Goal: Transaction & Acquisition: Purchase product/service

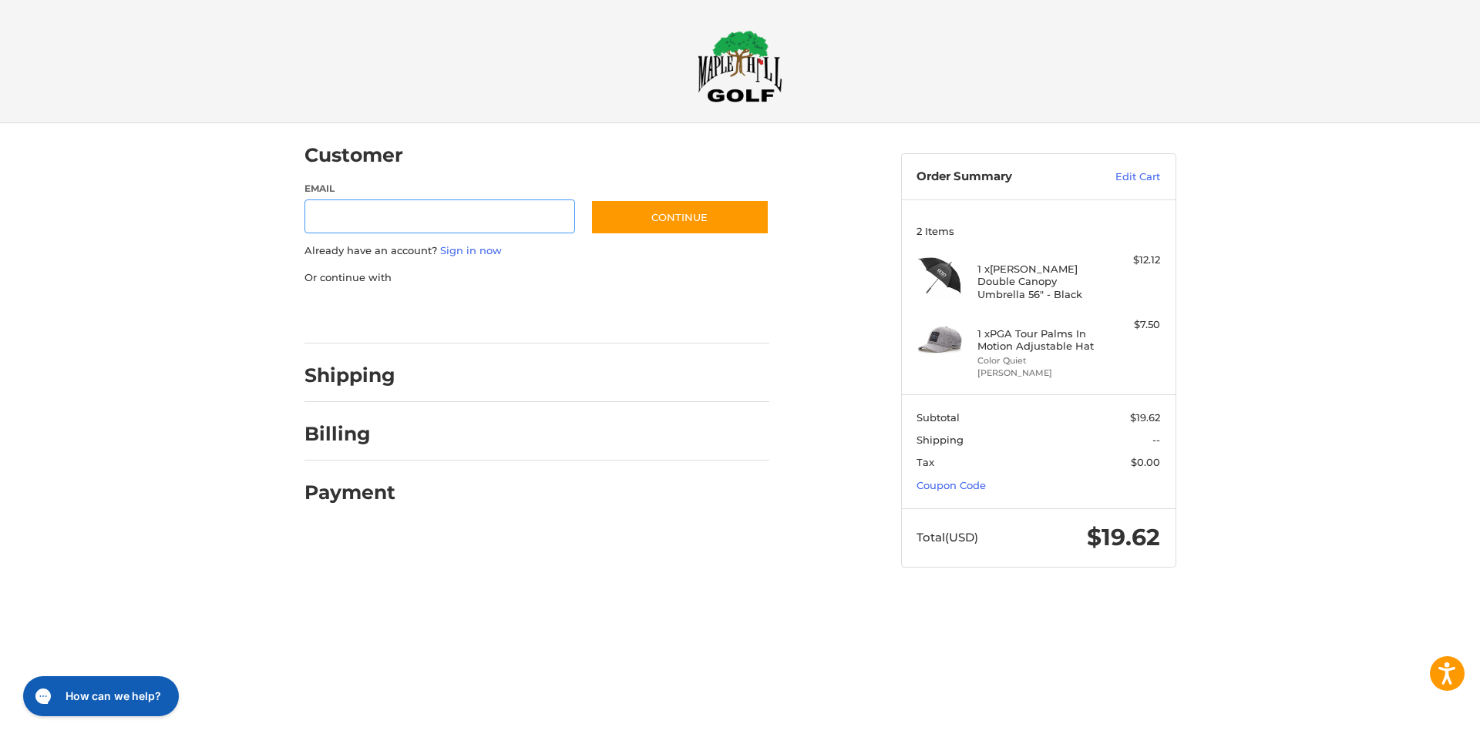
click at [374, 225] on input "Email" at bounding box center [439, 217] width 271 height 35
type input "**********"
click at [670, 206] on button "Continue" at bounding box center [679, 217] width 179 height 35
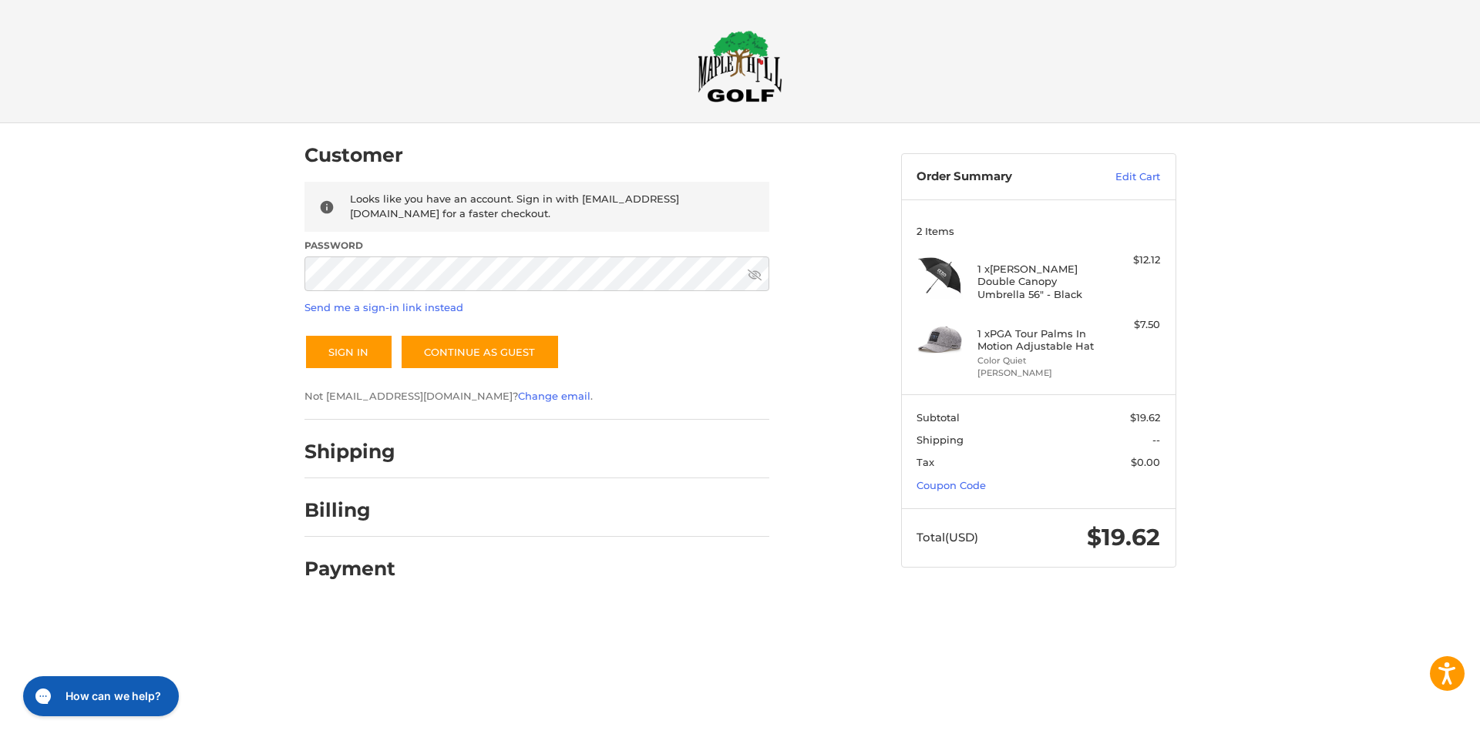
click at [451, 250] on label "Password" at bounding box center [536, 246] width 465 height 14
click at [304, 334] on button "Sign In" at bounding box center [348, 351] width 89 height 35
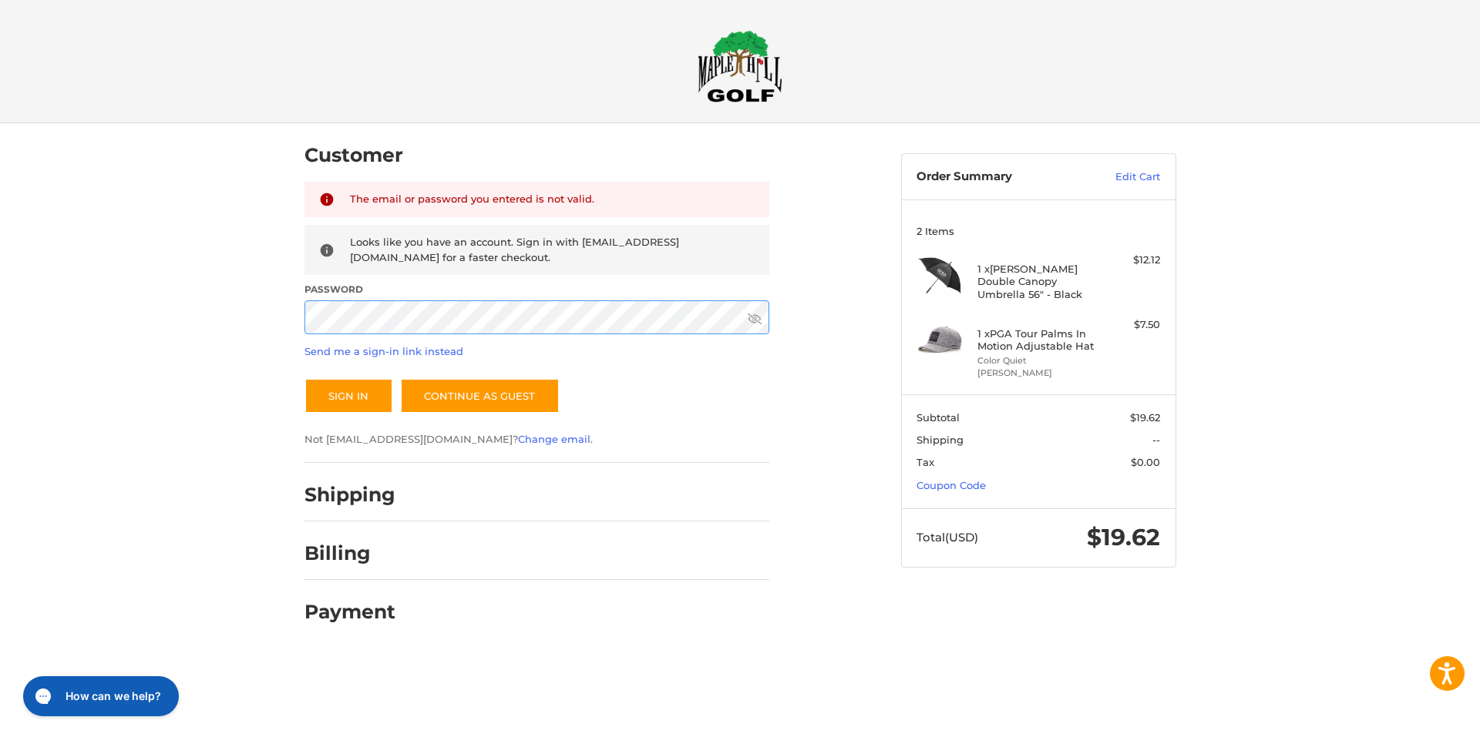
click at [283, 316] on div "Customer Returning Customer The email or password you entered is not valid. Loo…" at bounding box center [739, 388] width 925 height 530
click at [304, 378] on button "Sign In" at bounding box center [348, 395] width 89 height 35
click at [381, 347] on link "Send me a sign-in link instead" at bounding box center [383, 351] width 159 height 12
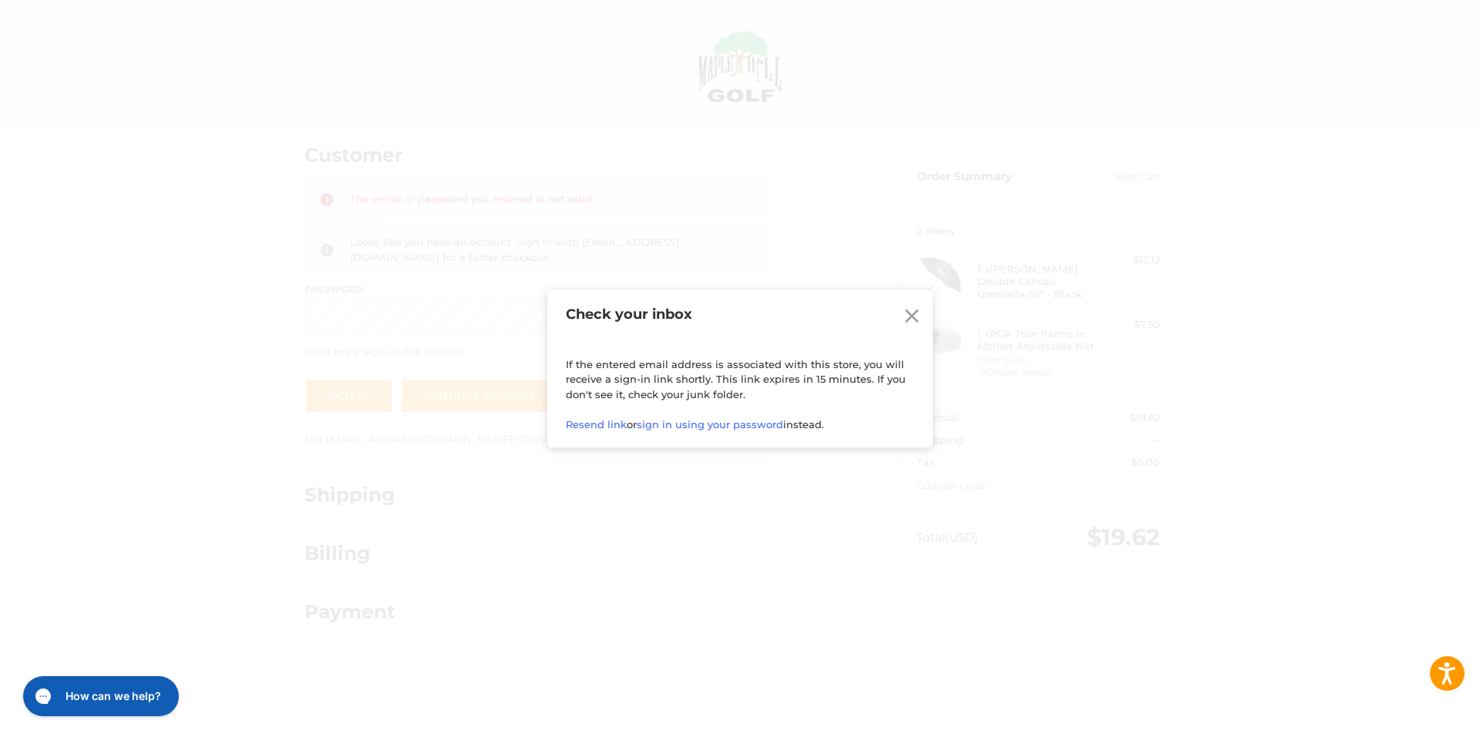
click at [908, 308] on icon at bounding box center [911, 315] width 23 height 23
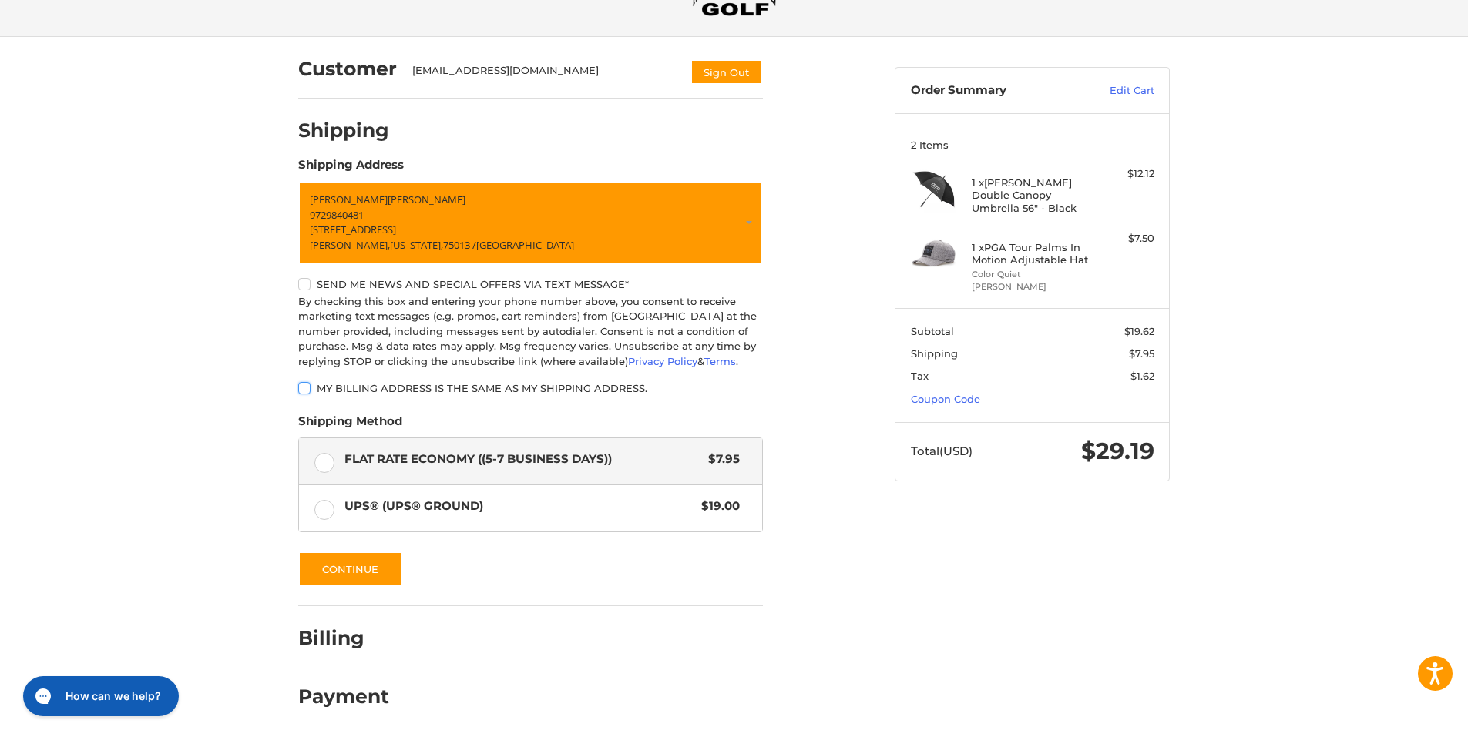
scroll to position [87, 0]
click at [334, 551] on button "Continue" at bounding box center [350, 568] width 105 height 35
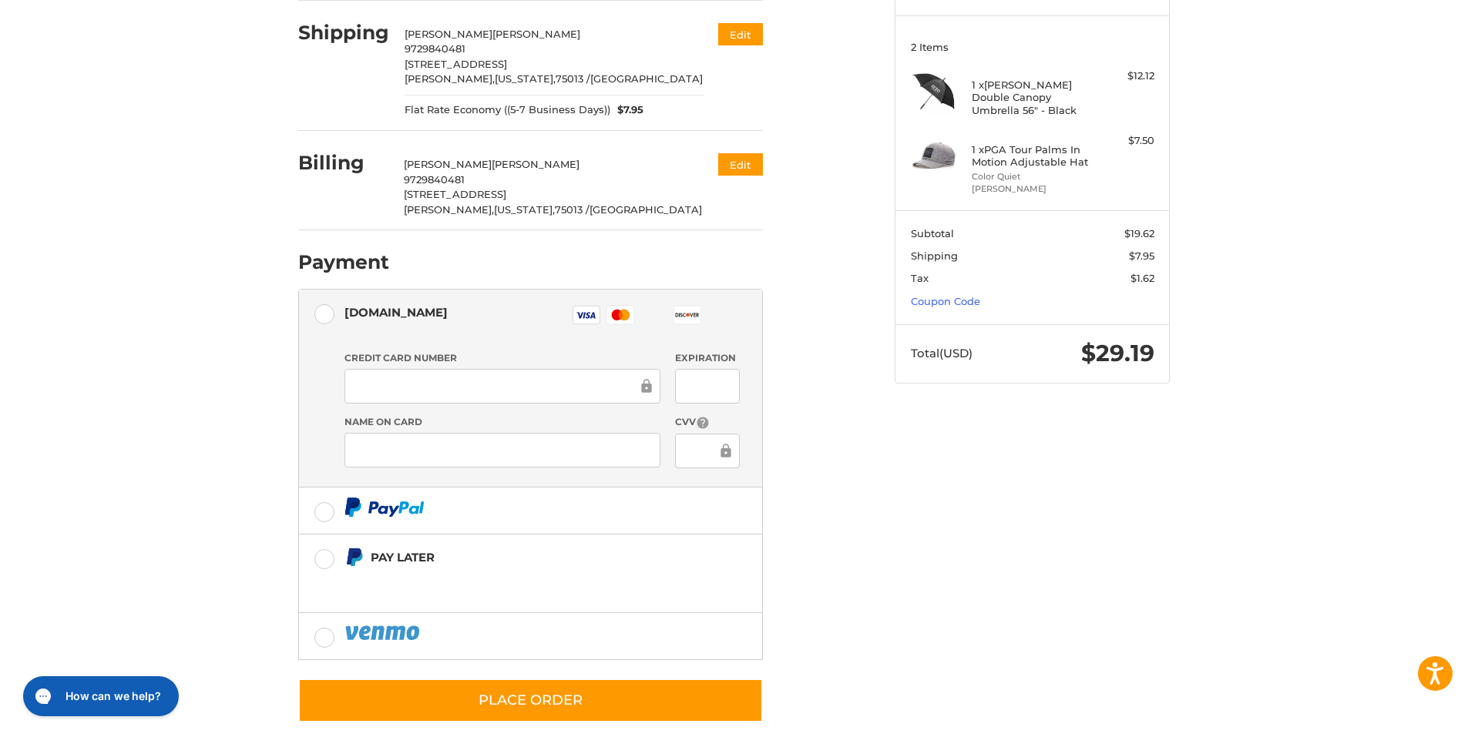
scroll to position [203, 0]
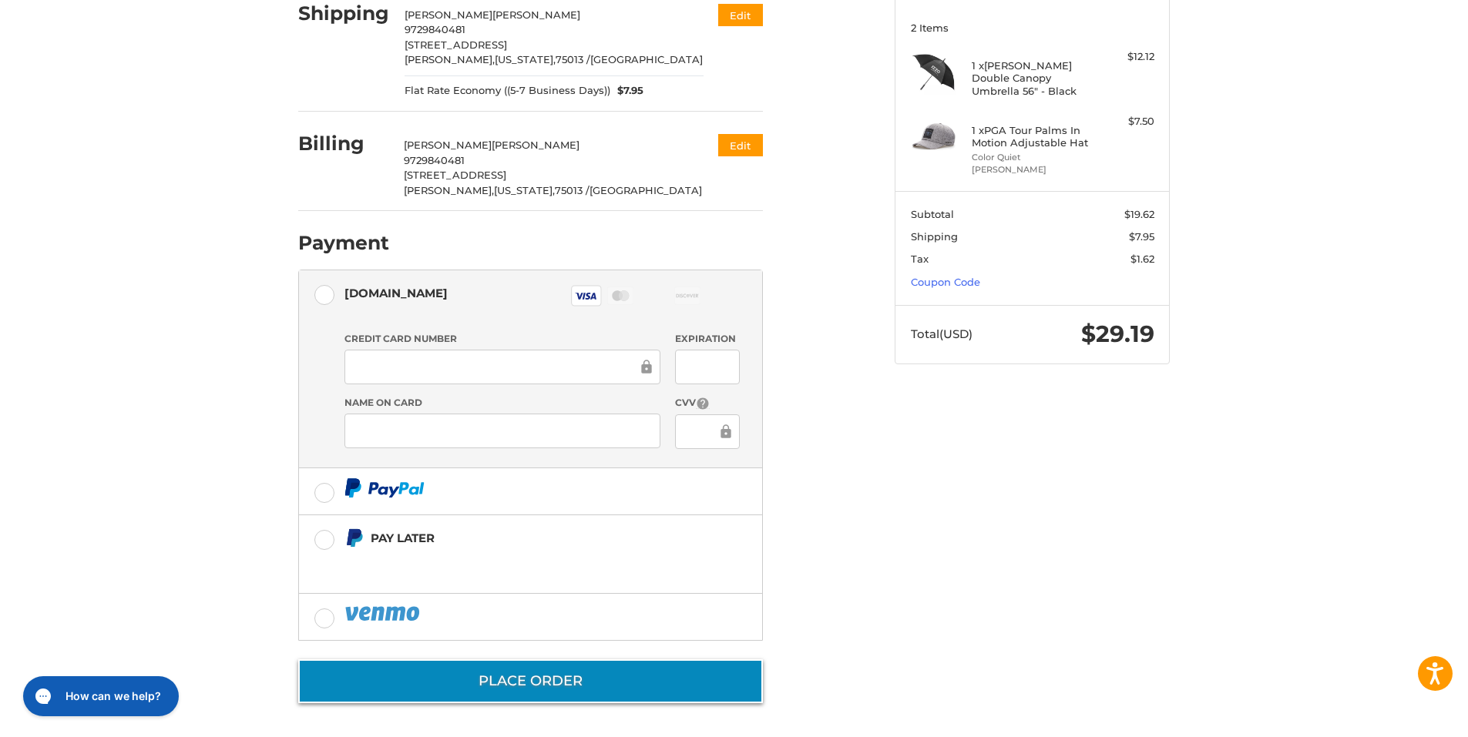
click at [549, 676] on button "Place Order" at bounding box center [530, 682] width 465 height 44
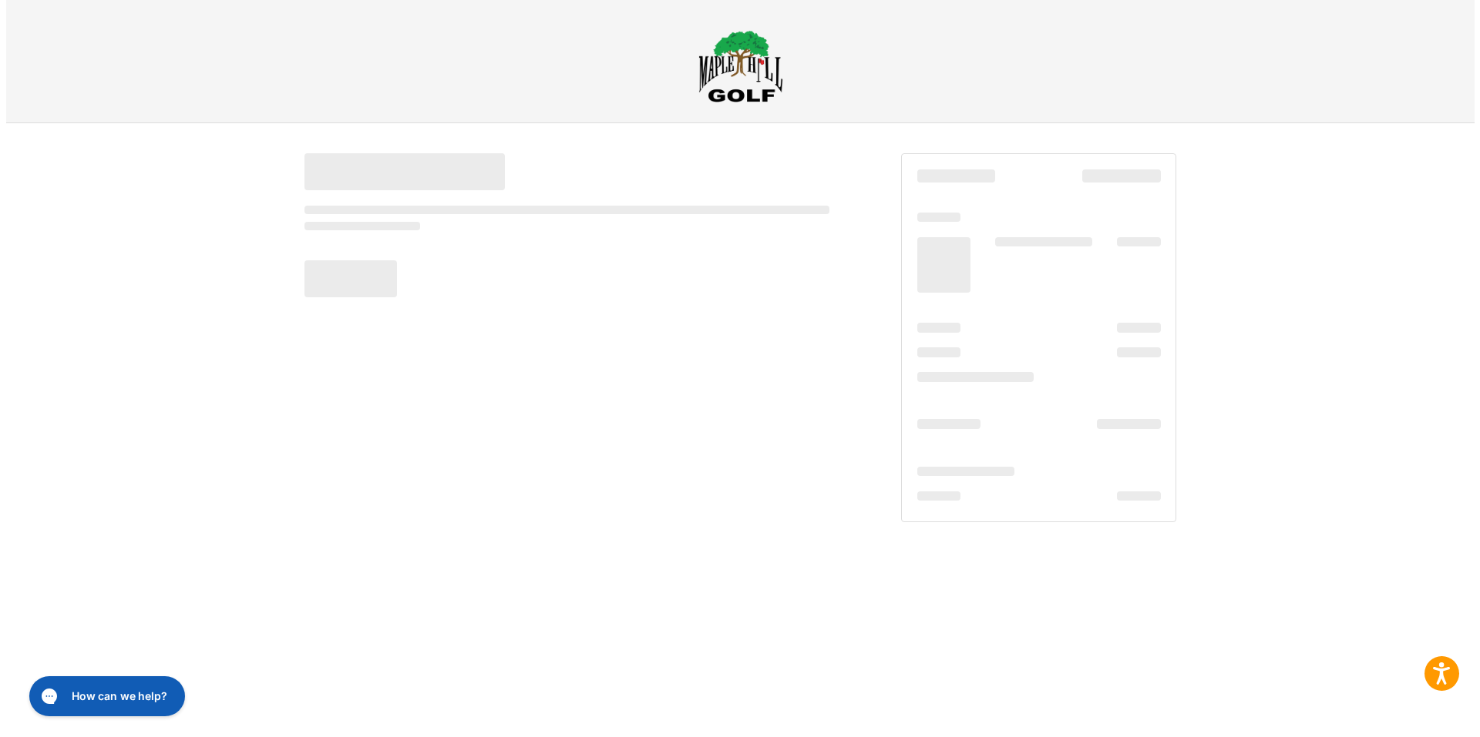
scroll to position [0, 0]
